Goal: Information Seeking & Learning: Learn about a topic

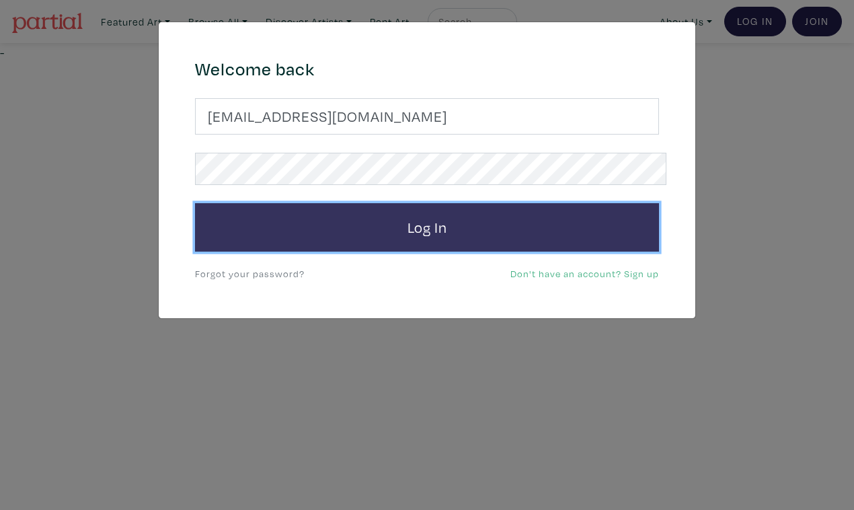
click at [452, 205] on button "Log In" at bounding box center [427, 227] width 464 height 48
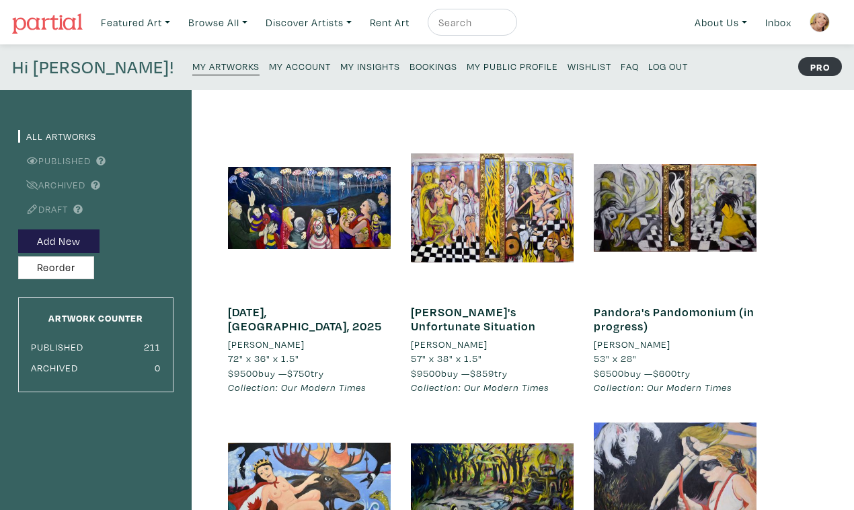
click at [467, 63] on small "My Public Profile" at bounding box center [512, 66] width 91 height 13
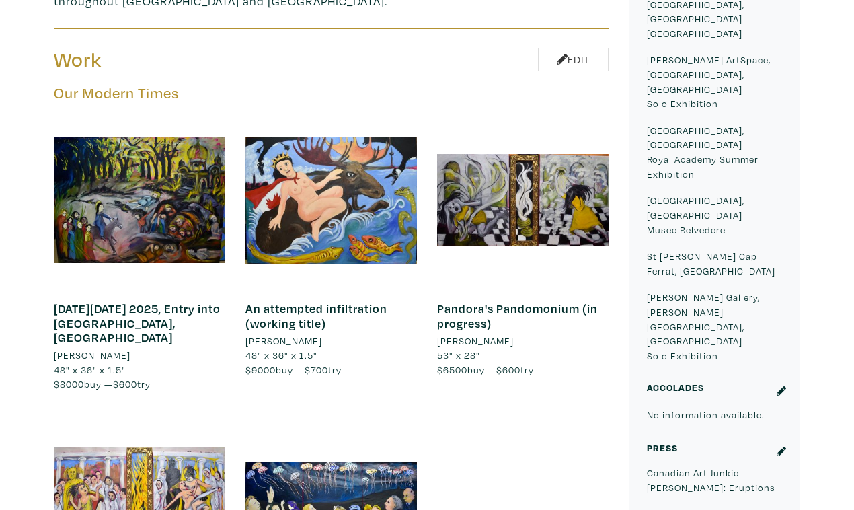
scroll to position [729, 0]
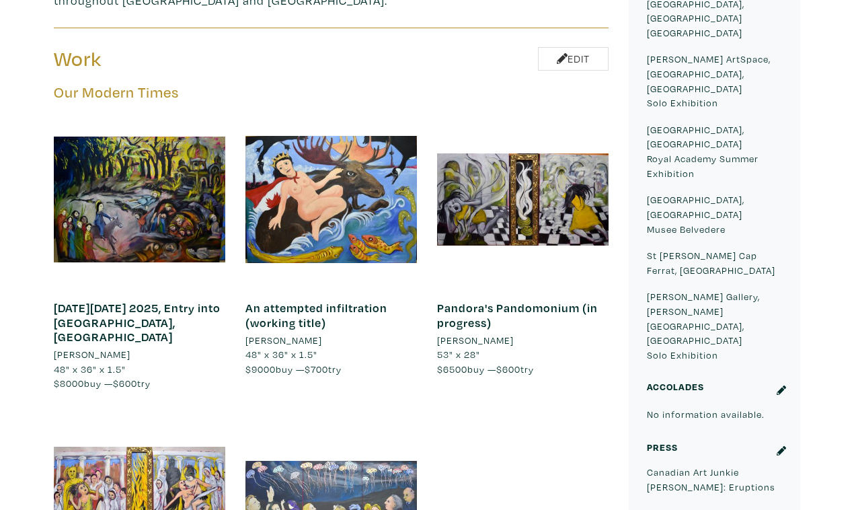
click at [348, 418] on div at bounding box center [330, 503] width 171 height 171
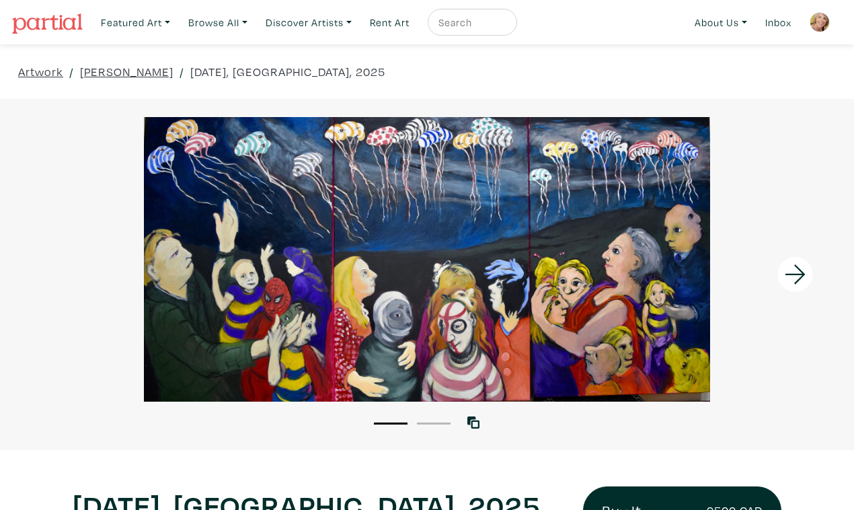
click at [577, 258] on div at bounding box center [427, 259] width 854 height 284
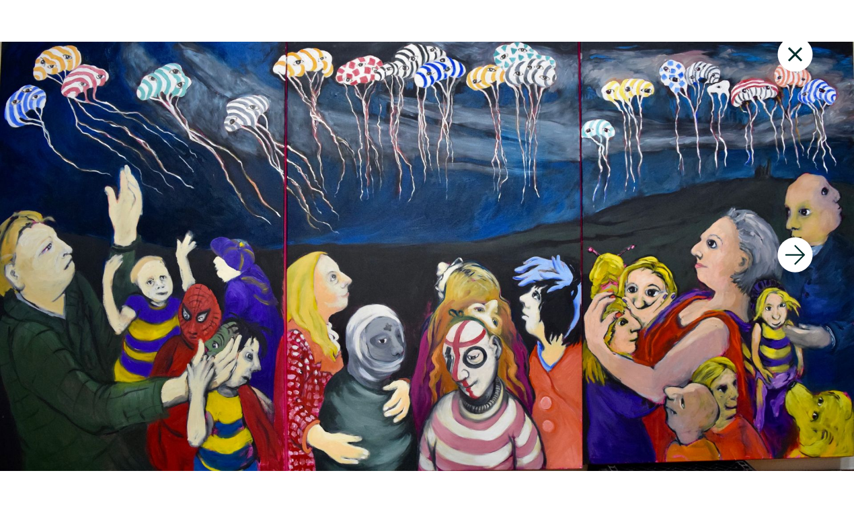
click at [594, 327] on div at bounding box center [427, 256] width 854 height 477
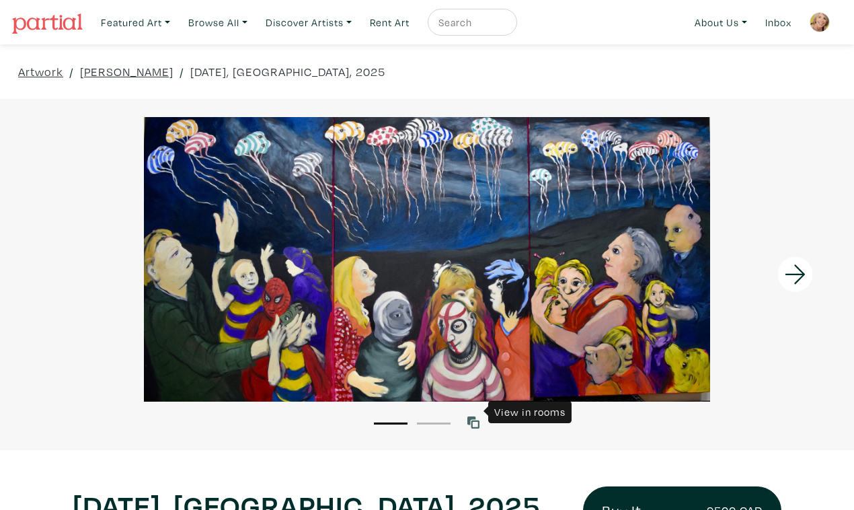
click at [475, 416] on icon at bounding box center [473, 422] width 12 height 12
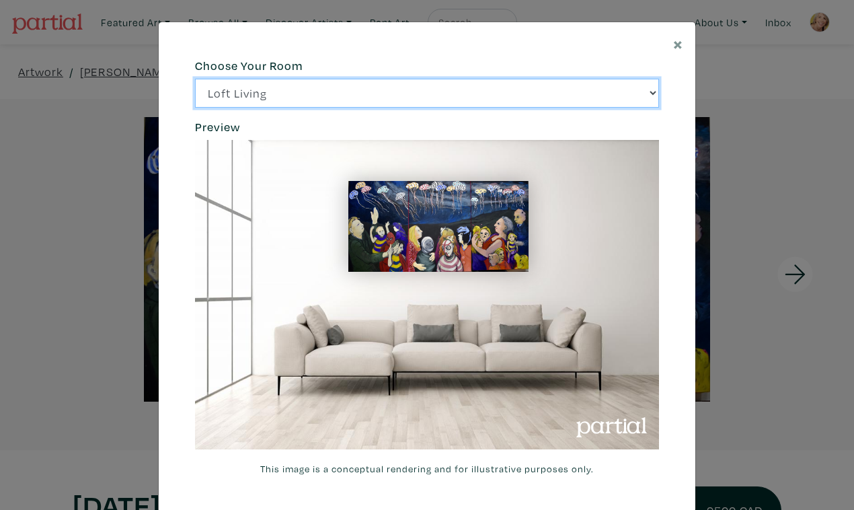
click option "Bright Bedroom" at bounding box center [0, 0] width 0 height 0
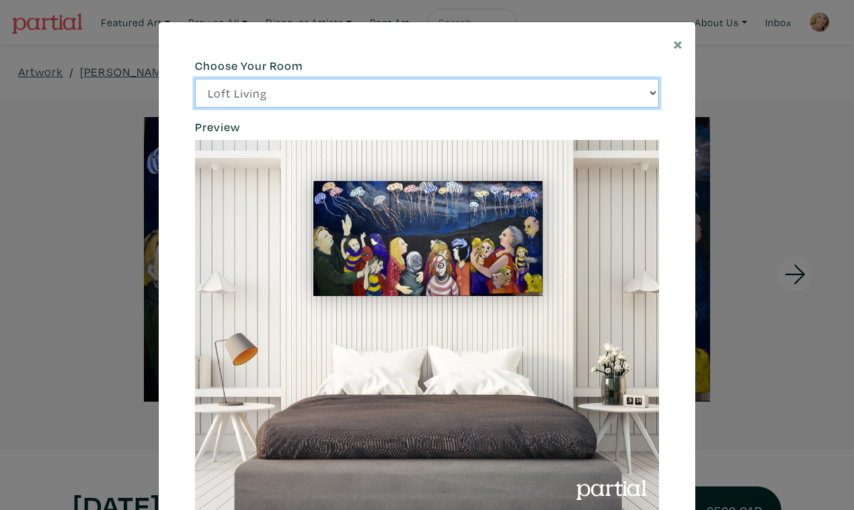
click option "City Office" at bounding box center [0, 0] width 0 height 0
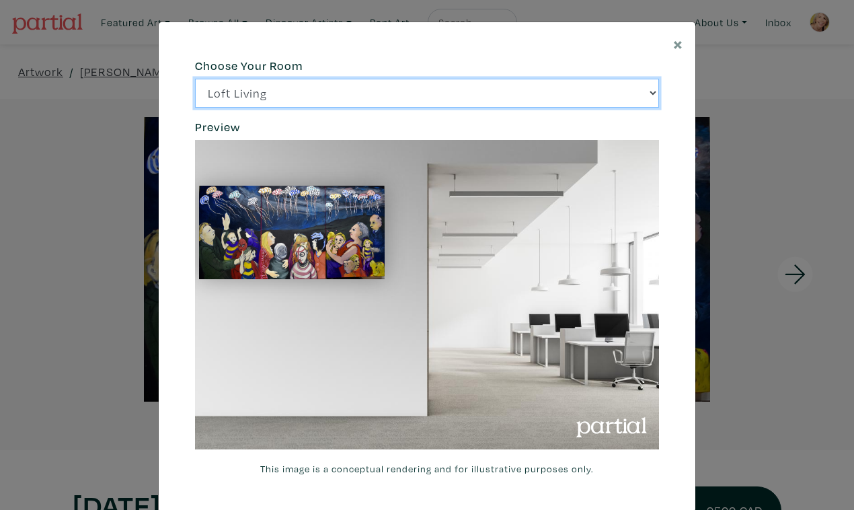
click option "Loft Living" at bounding box center [0, 0] width 0 height 0
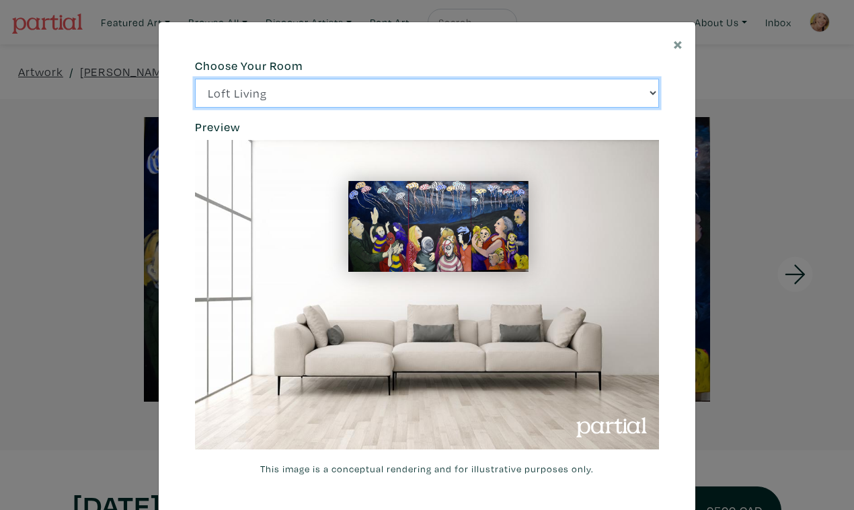
select select "/thumb/phpThumb.php?src=https%3A%2F%2Flabs.partial.gallery%2Fprojects%2Frenderi…"
click option "Bright Bedroom" at bounding box center [0, 0] width 0 height 0
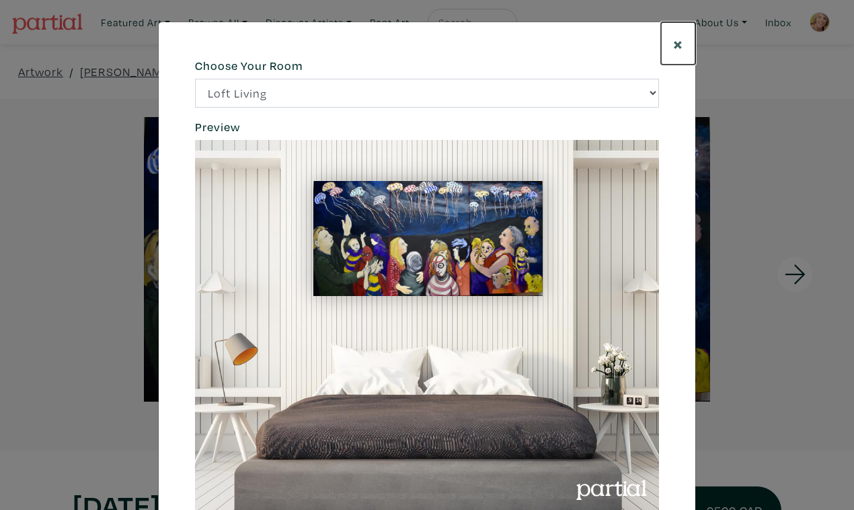
click at [679, 38] on span "×" at bounding box center [678, 44] width 10 height 24
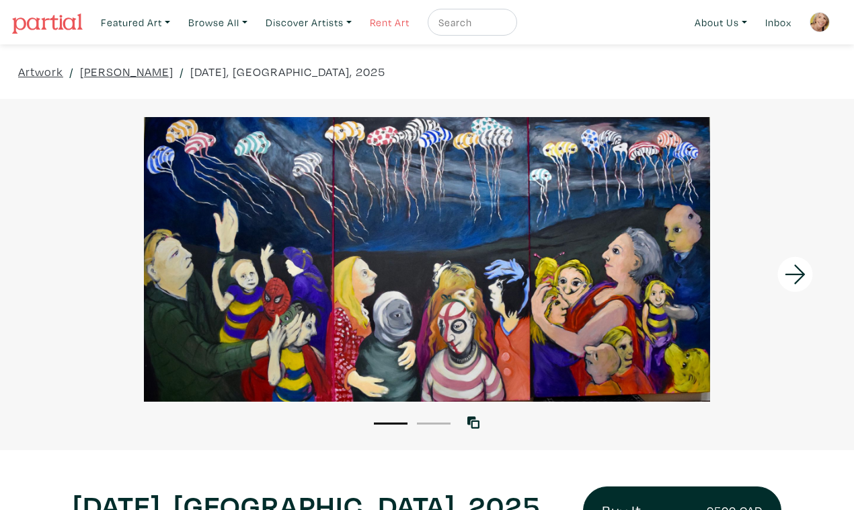
click at [370, 19] on link "Rent Art" at bounding box center [390, 23] width 52 height 28
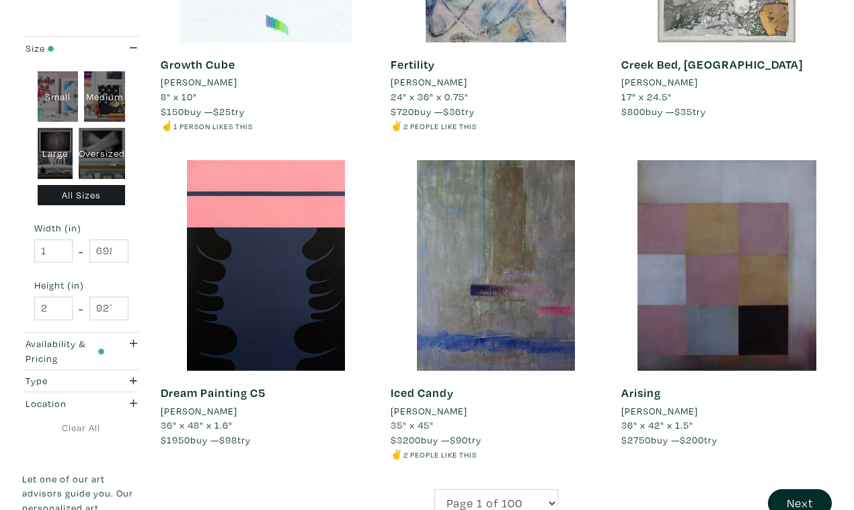
scroll to position [2410, 0]
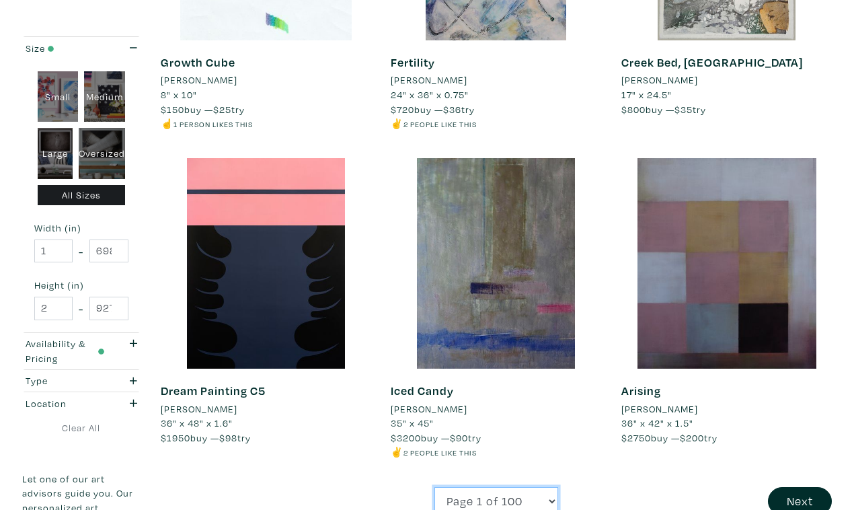
click at [434, 487] on select "Page 1 of 100 Page 2 of 100 Page 3 of 100 Page 4 of 100 Page 5 of 100 Page 6 of…" at bounding box center [496, 501] width 124 height 29
select select "50"
click option "Page 50 of 100" at bounding box center [0, 0] width 0 height 0
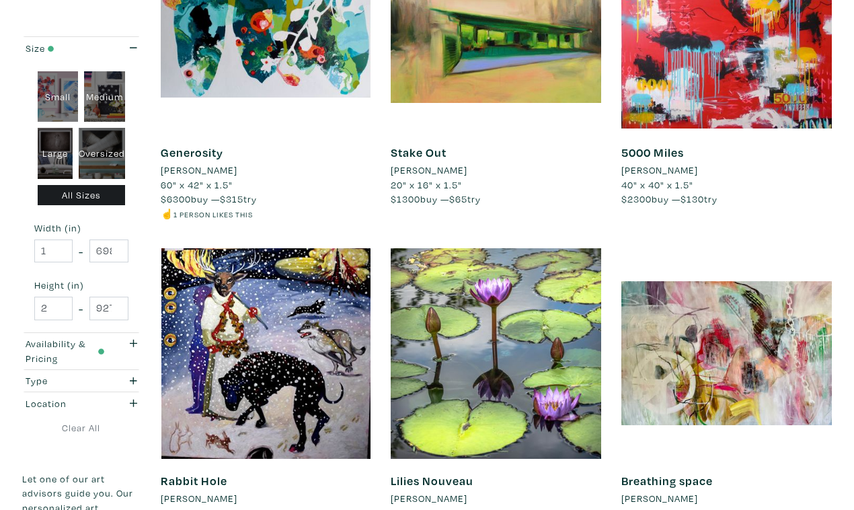
scroll to position [2339, 0]
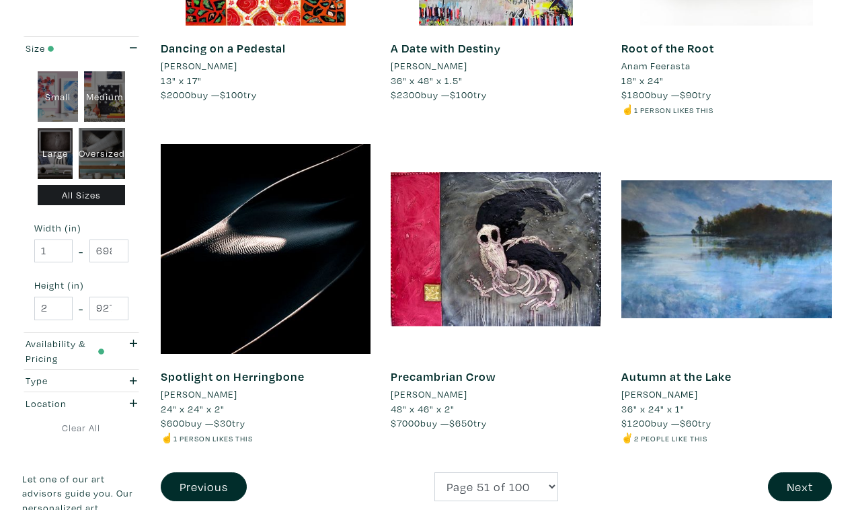
scroll to position [2442, 0]
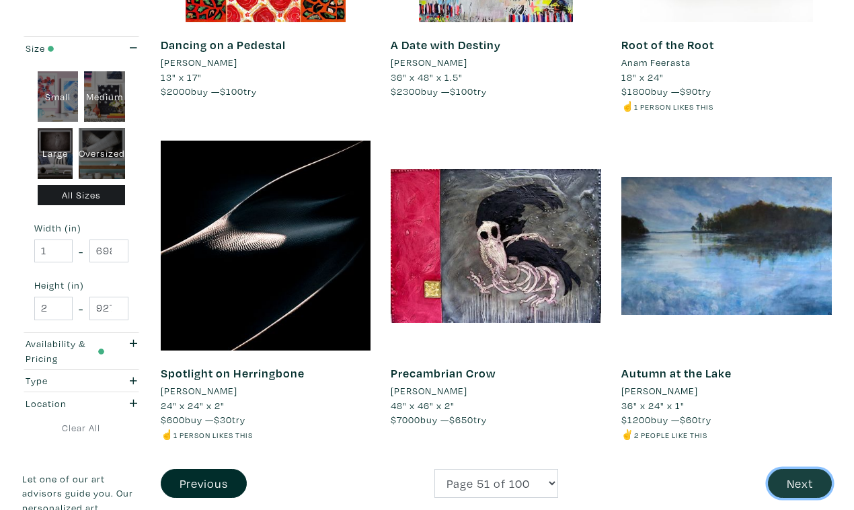
click at [800, 469] on button "Next" at bounding box center [800, 483] width 64 height 29
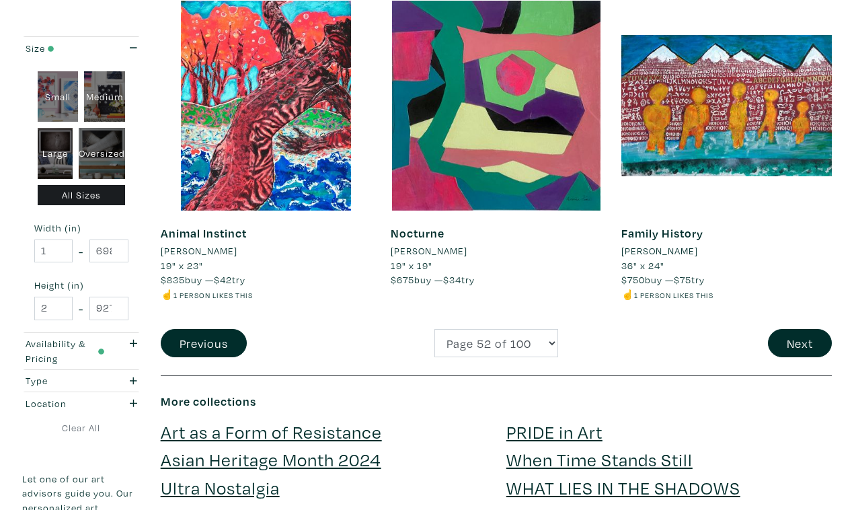
scroll to position [2559, 0]
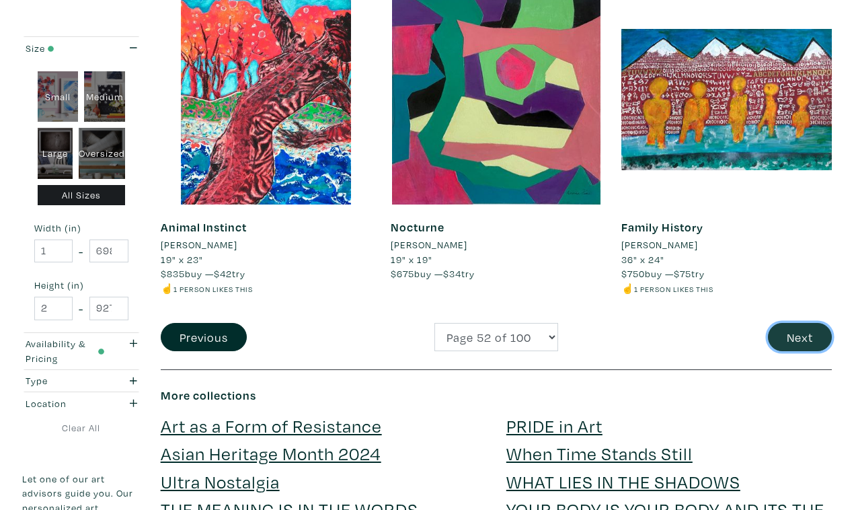
click at [795, 323] on button "Next" at bounding box center [800, 337] width 64 height 29
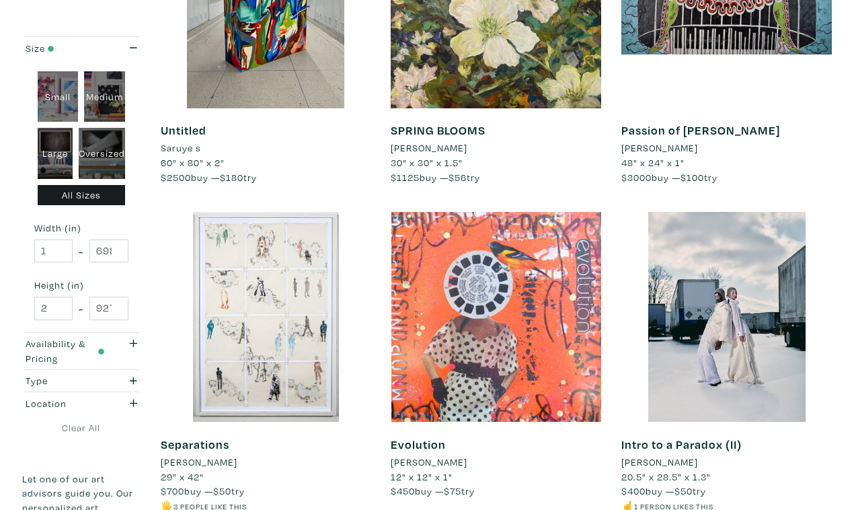
scroll to position [2346, 0]
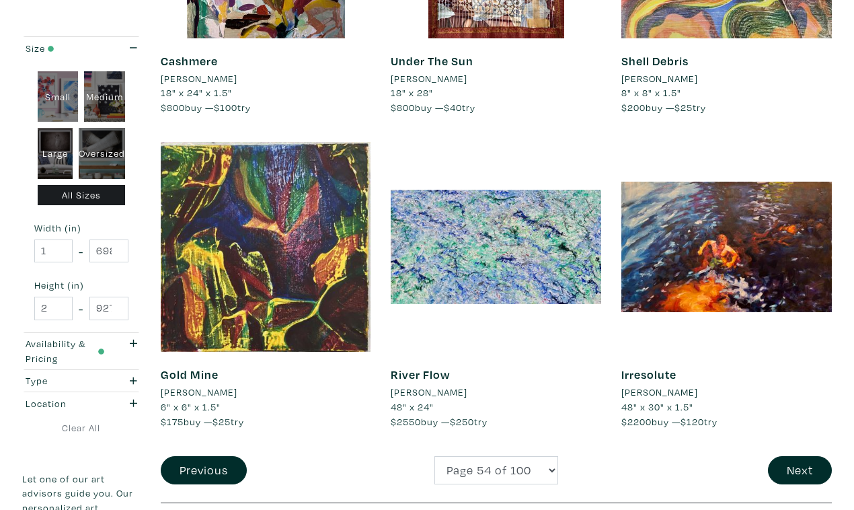
scroll to position [2398, 0]
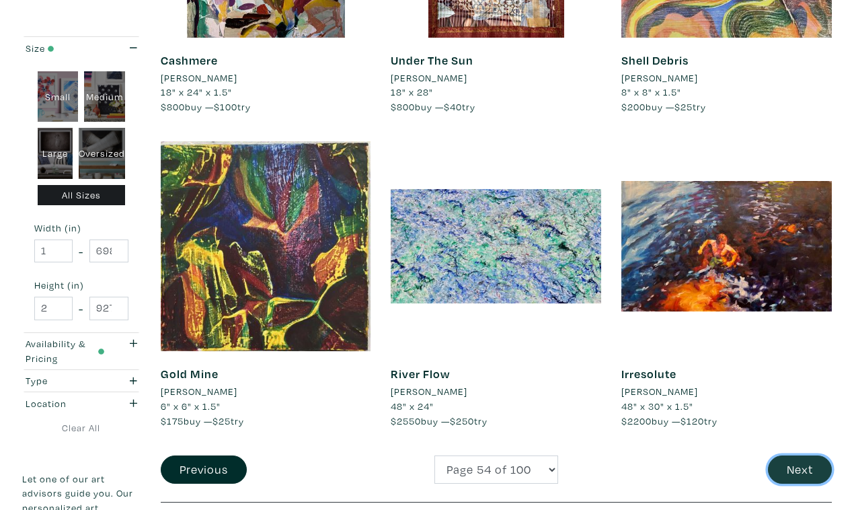
click at [801, 455] on button "Next" at bounding box center [800, 469] width 64 height 29
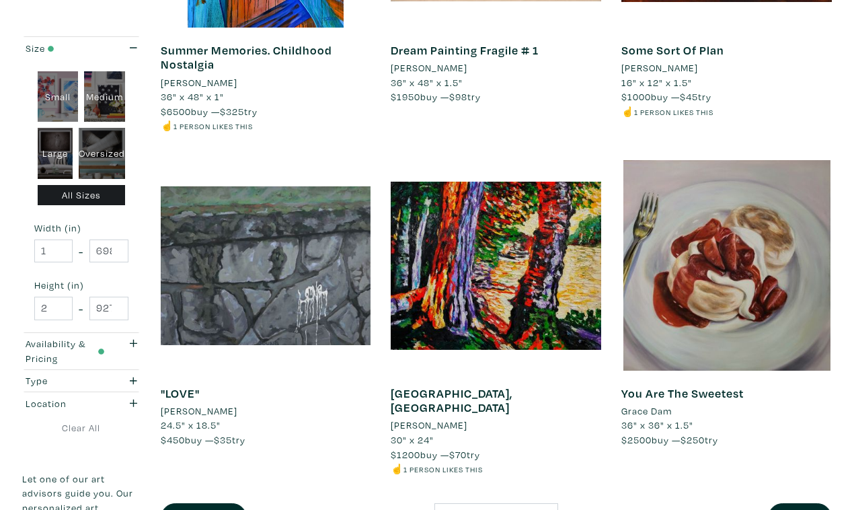
scroll to position [2438, 0]
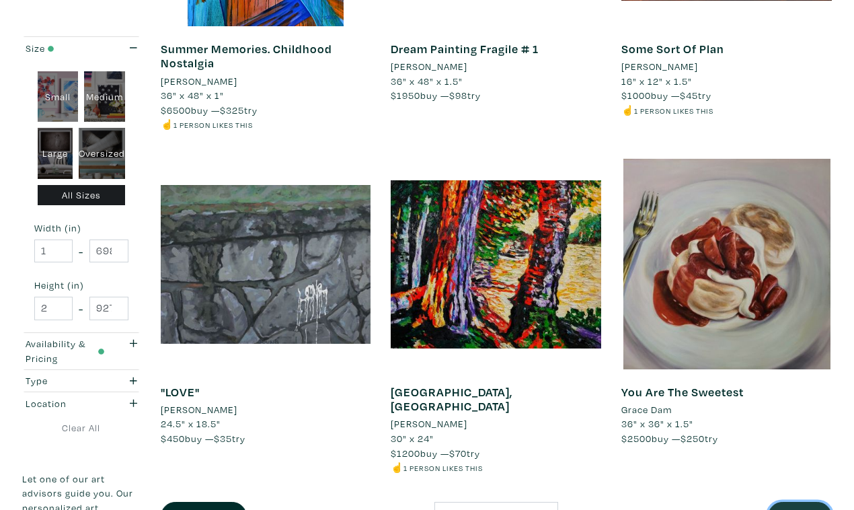
click at [788, 501] on button "Next" at bounding box center [800, 515] width 64 height 29
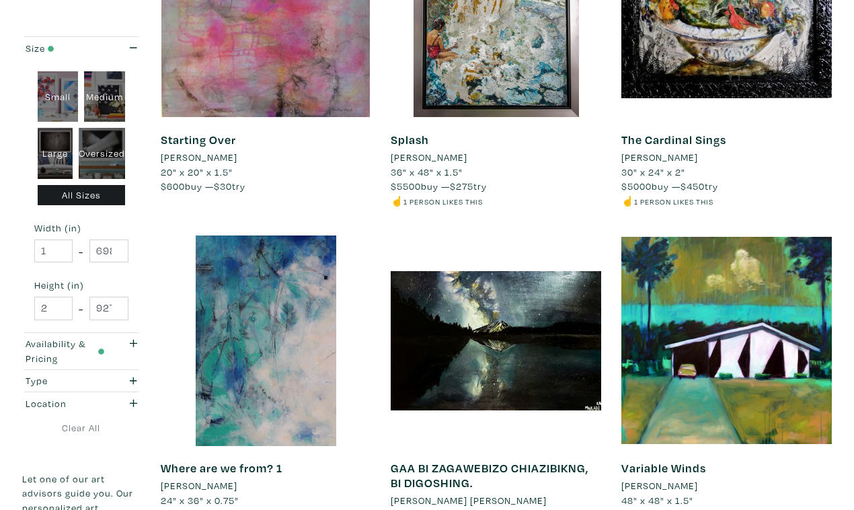
scroll to position [2349, 0]
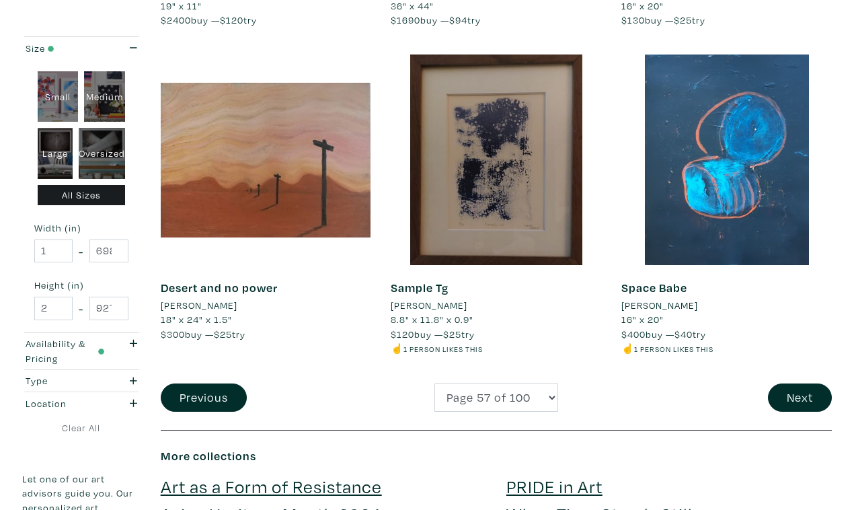
scroll to position [2516, 0]
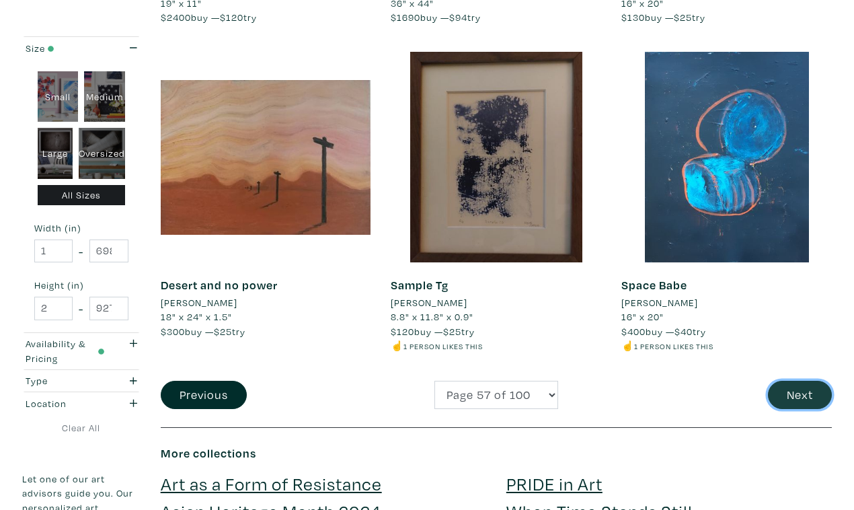
click at [797, 380] on button "Next" at bounding box center [800, 394] width 64 height 29
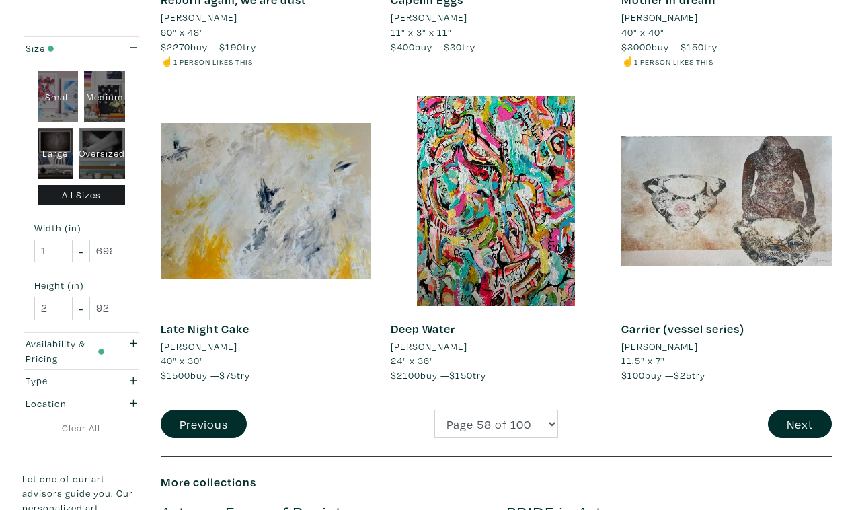
scroll to position [2477, 0]
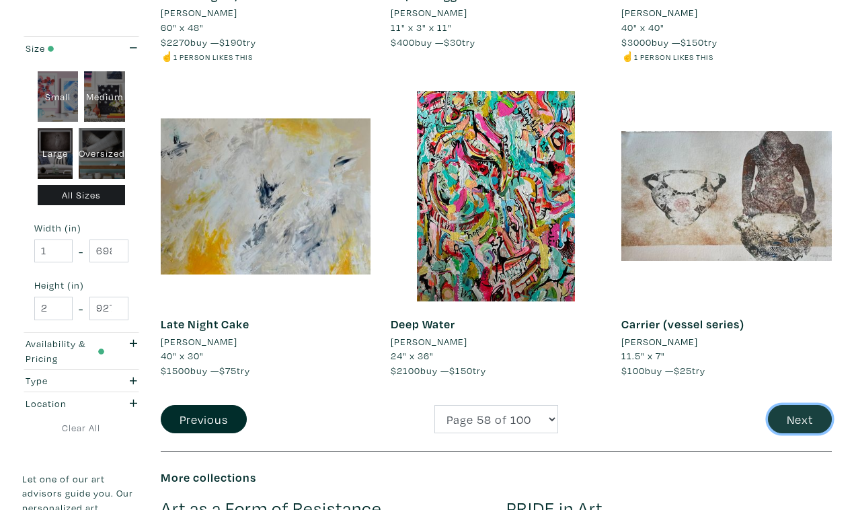
click at [803, 405] on button "Next" at bounding box center [800, 419] width 64 height 29
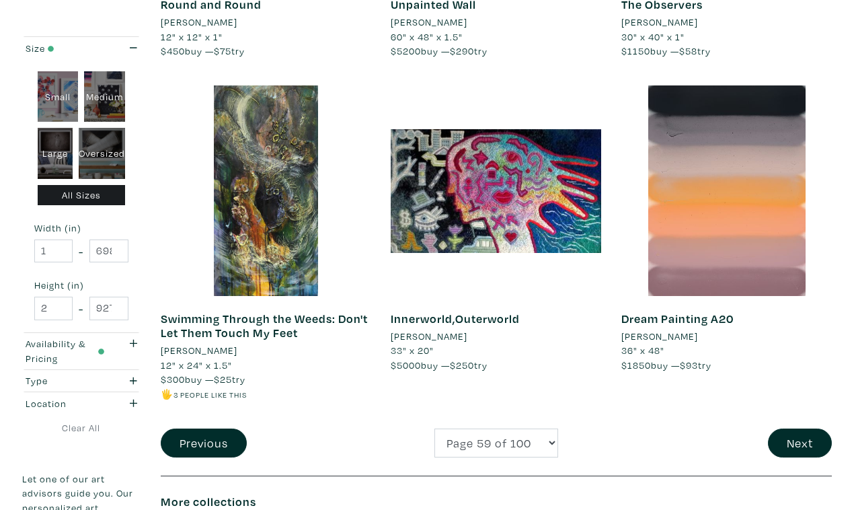
scroll to position [2490, 0]
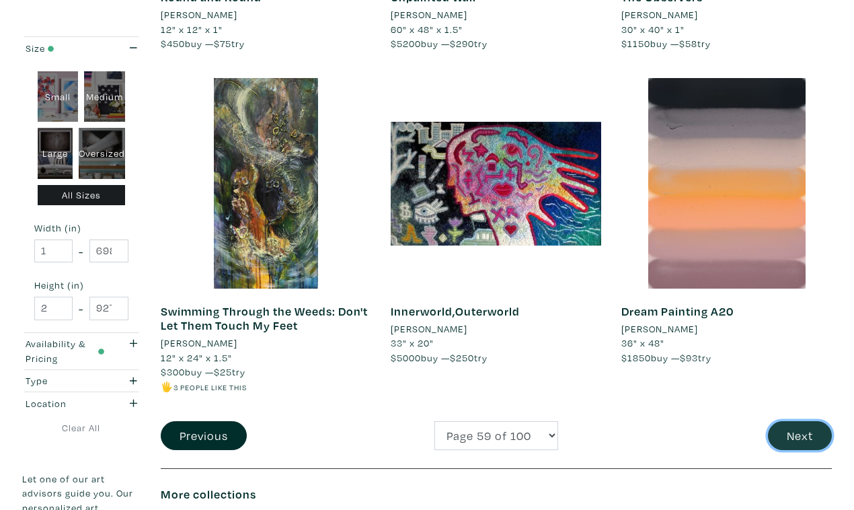
click at [809, 421] on button "Next" at bounding box center [800, 435] width 64 height 29
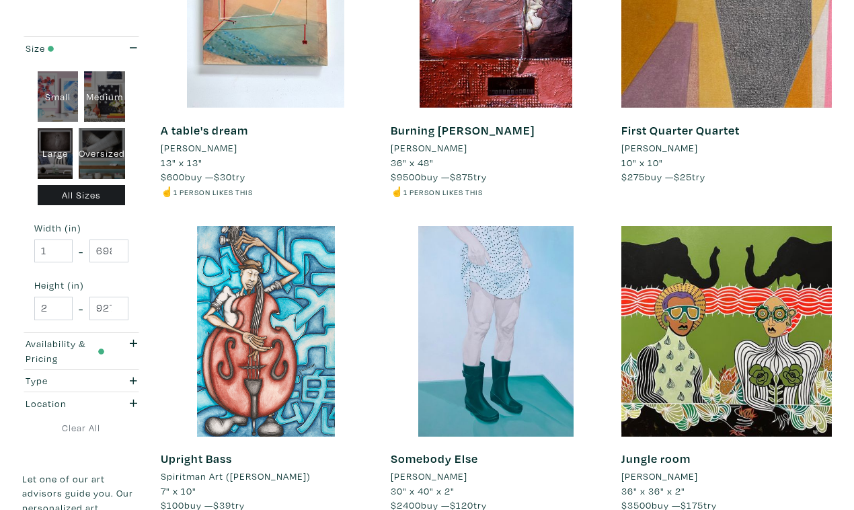
scroll to position [2363, 0]
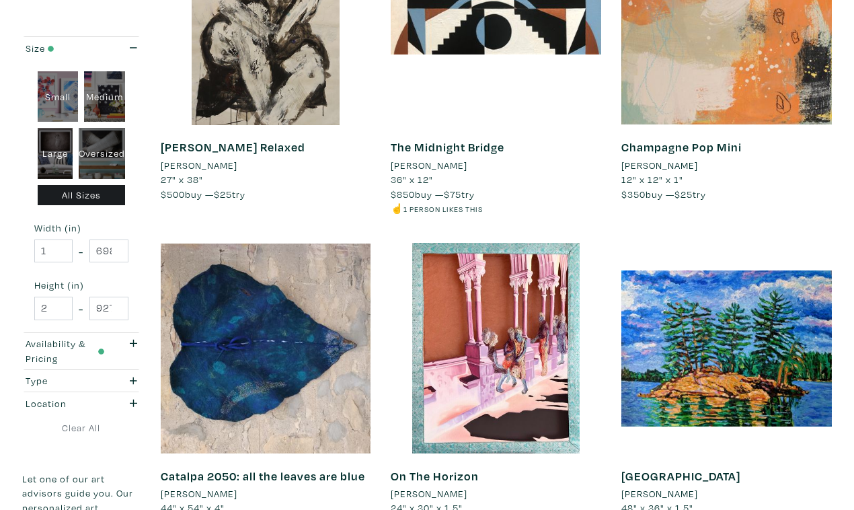
scroll to position [2357, 0]
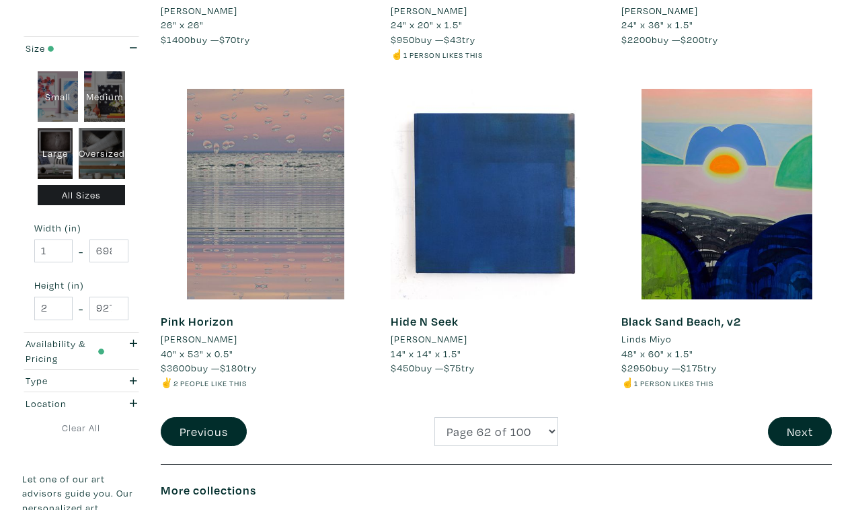
scroll to position [2499, 0]
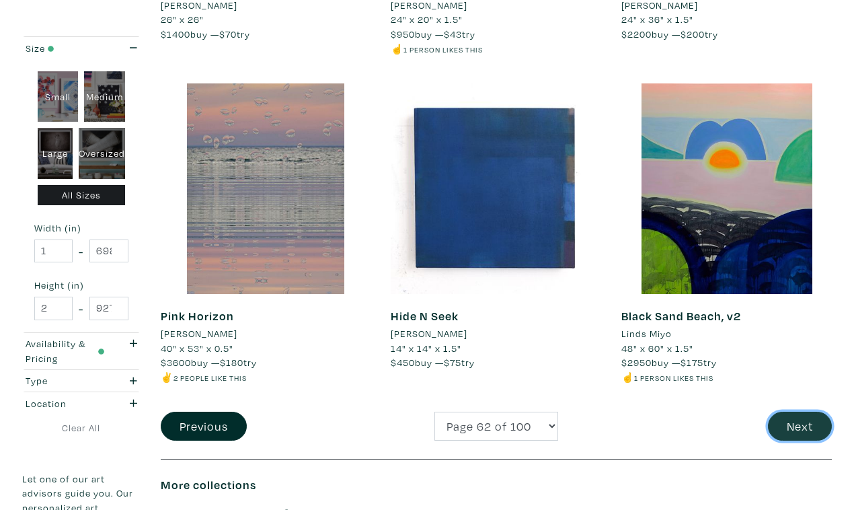
click at [791, 411] on button "Next" at bounding box center [800, 425] width 64 height 29
